Goal: Task Accomplishment & Management: Use online tool/utility

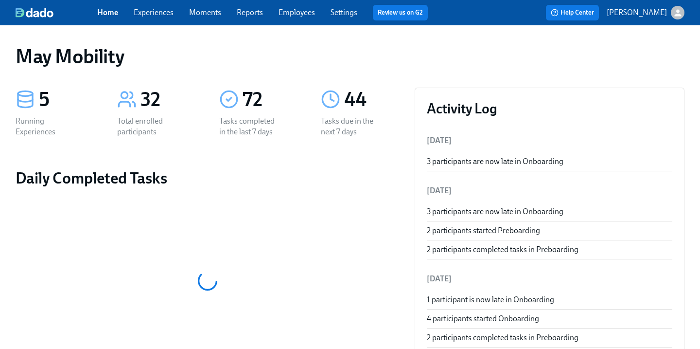
click at [156, 12] on link "Experiences" at bounding box center [154, 12] width 40 height 9
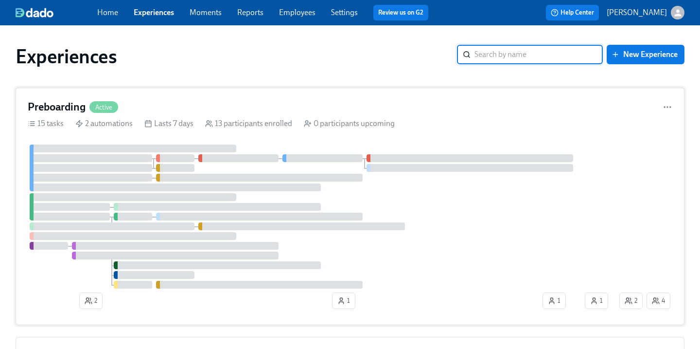
click at [56, 105] on h4 "Preboarding" at bounding box center [57, 107] width 58 height 15
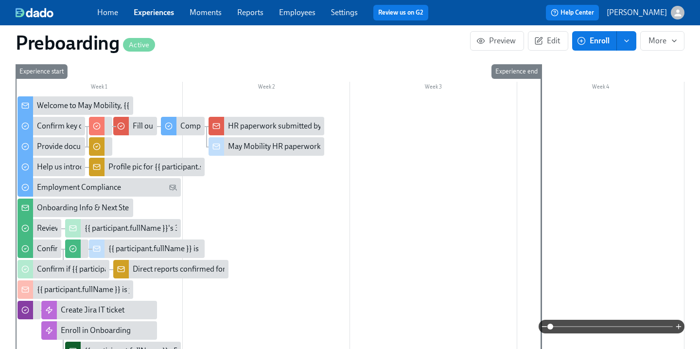
scroll to position [312, 0]
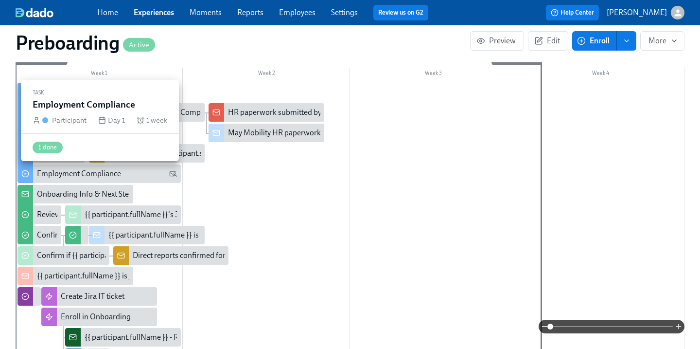
click at [72, 172] on div "Employment Compliance" at bounding box center [79, 173] width 84 height 11
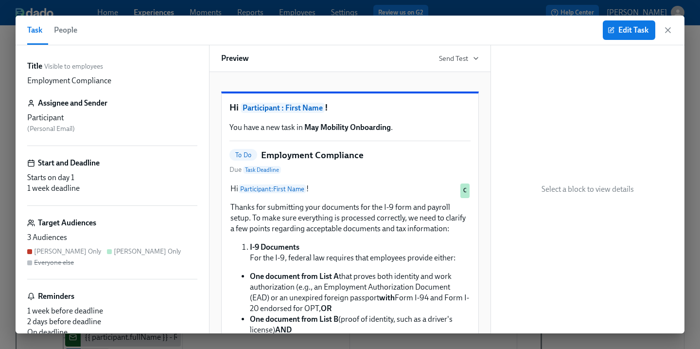
click at [68, 32] on span "People" at bounding box center [65, 30] width 23 height 14
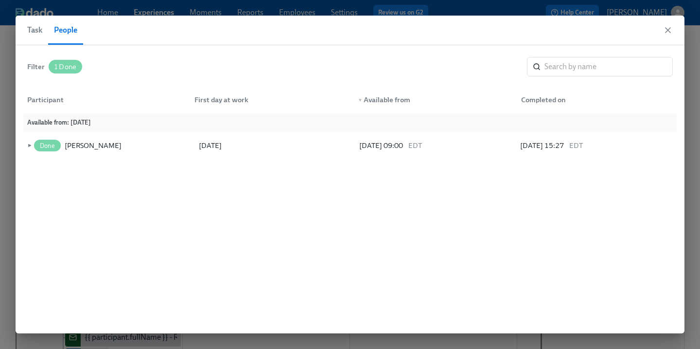
click at [45, 33] on button "Task" at bounding box center [37, 30] width 21 height 29
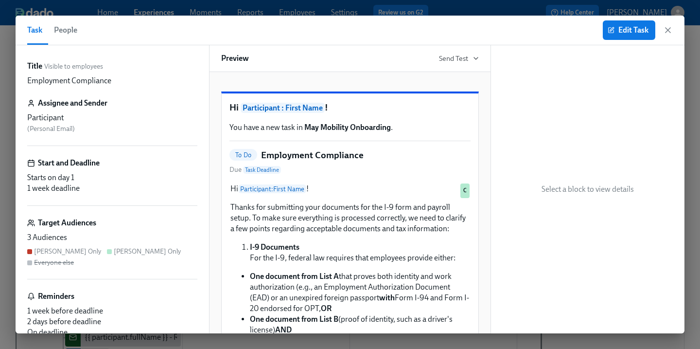
scroll to position [32, 0]
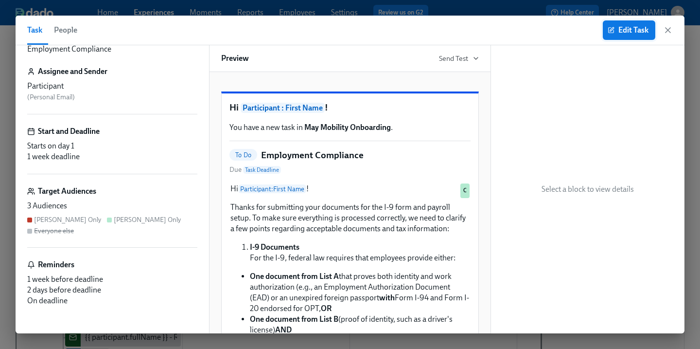
click at [622, 32] on span "Edit Task" at bounding box center [629, 30] width 39 height 10
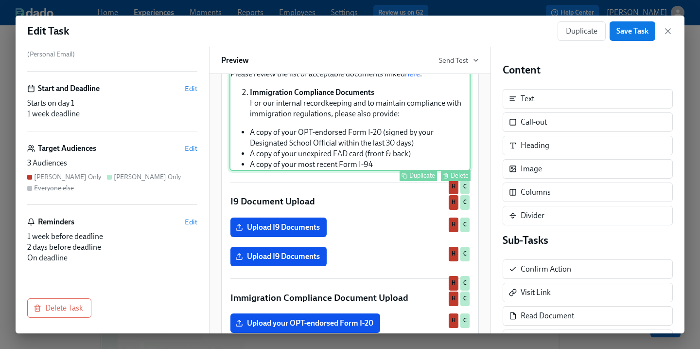
scroll to position [619, 0]
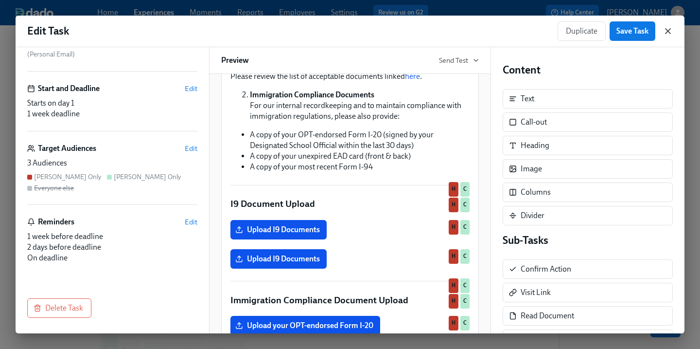
click at [668, 30] on icon "button" at bounding box center [668, 31] width 5 height 5
